Goal: Navigation & Orientation: Find specific page/section

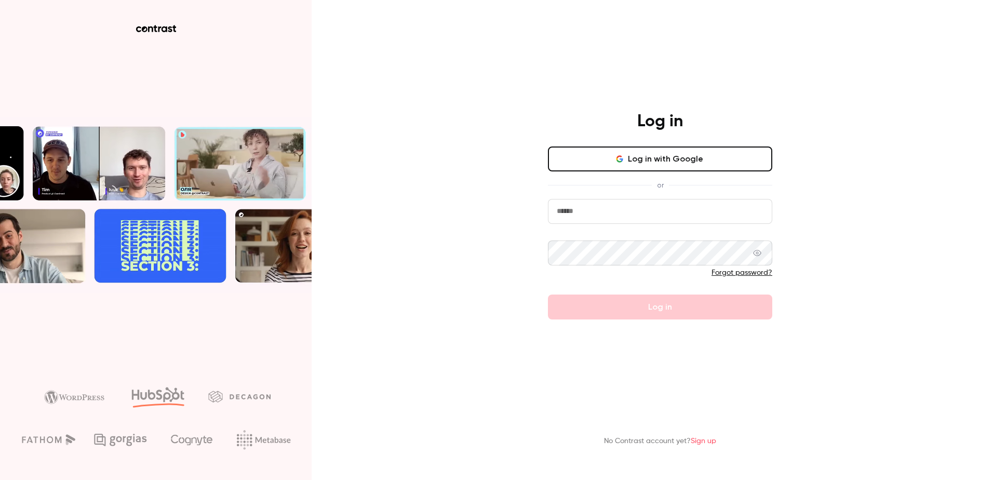
click at [759, 223] on input "email" at bounding box center [660, 211] width 224 height 25
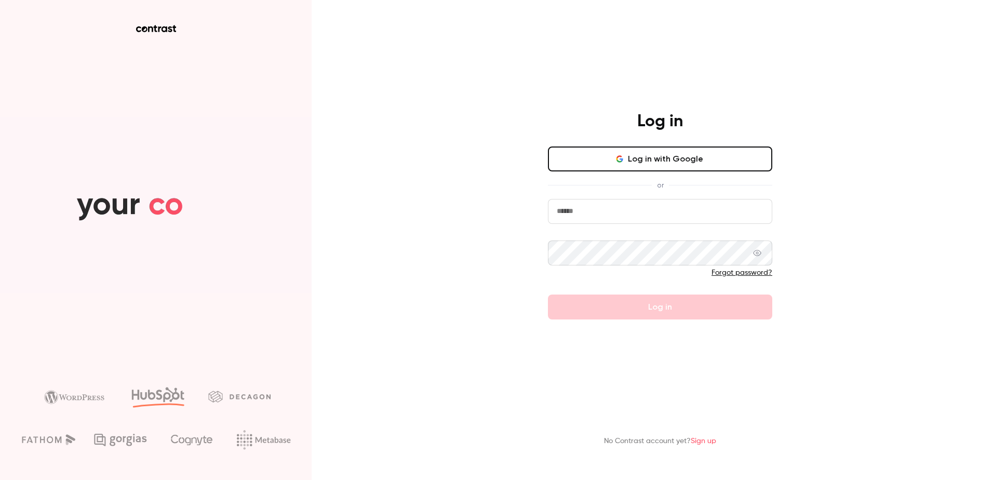
type input "**********"
